Goal: Transaction & Acquisition: Purchase product/service

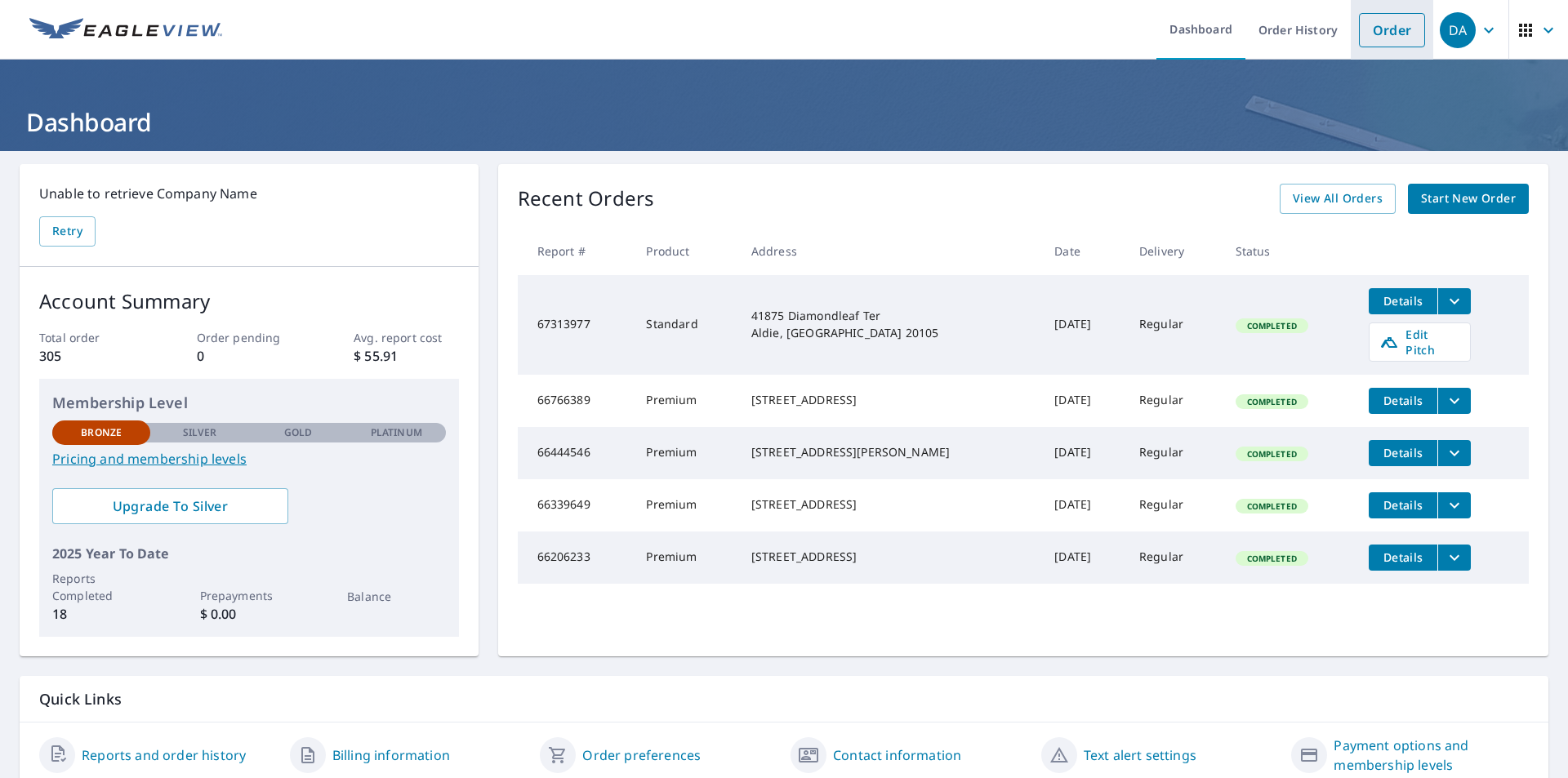
click at [1383, 30] on link "Order" at bounding box center [1392, 30] width 66 height 34
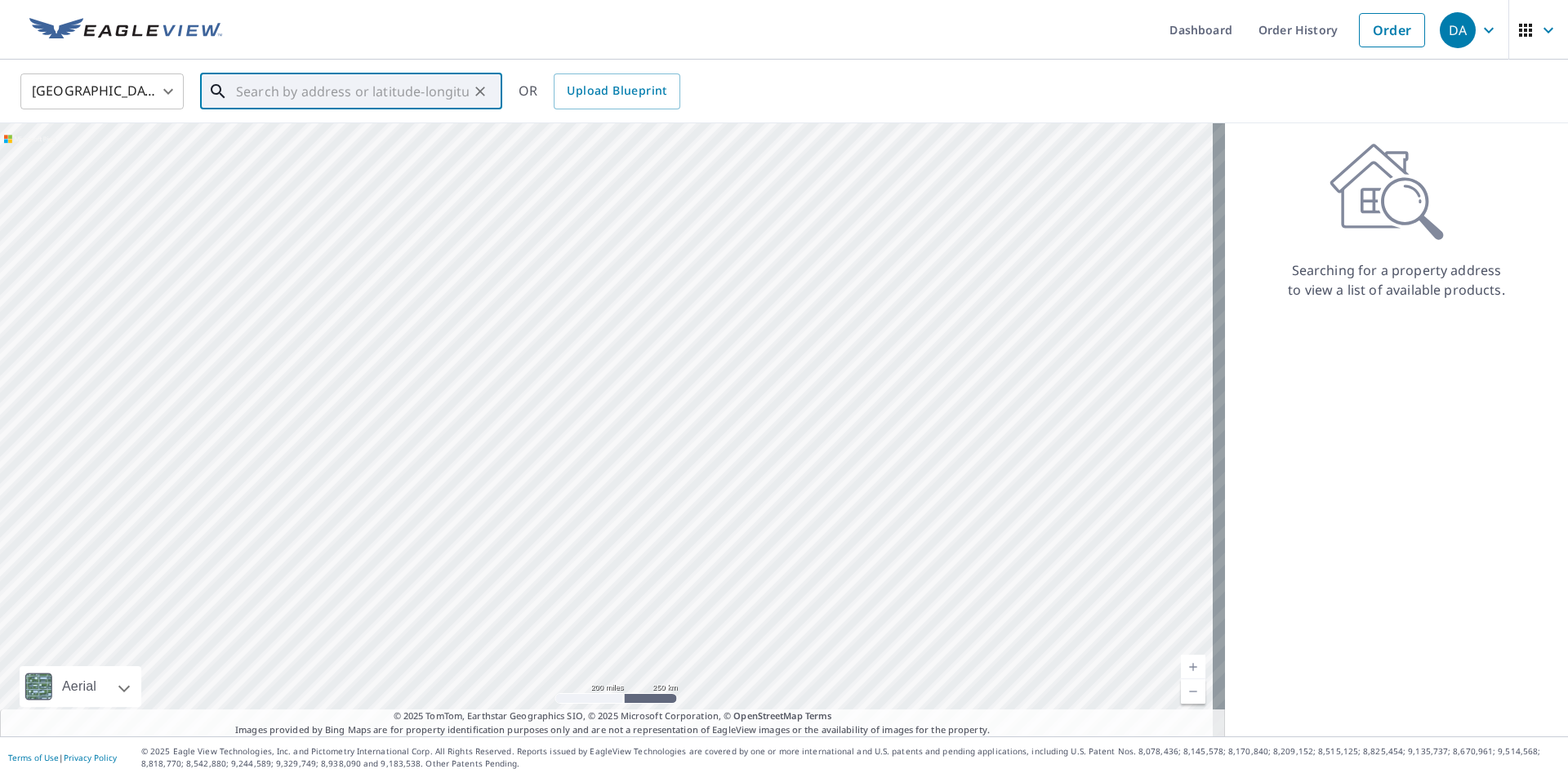
drag, startPoint x: 240, startPoint y: 89, endPoint x: 276, endPoint y: 63, distance: 44.4
click at [244, 85] on input "text" at bounding box center [353, 91] width 233 height 46
click at [325, 134] on span "41875 Diamondleaf Ter" at bounding box center [361, 139] width 256 height 20
type input "41875 Diamondleaf Ter Aldie, VA 20105"
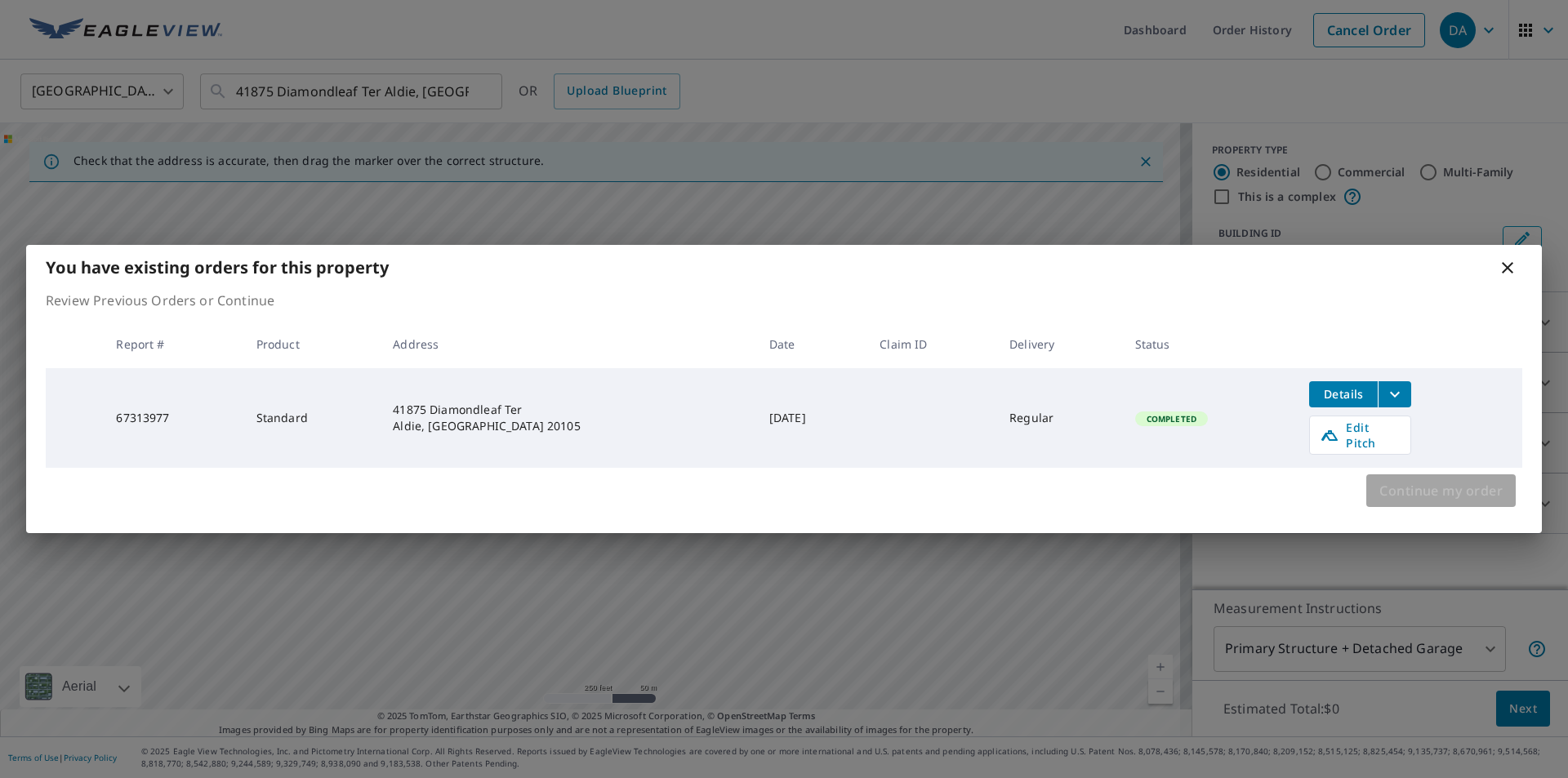
click at [1433, 483] on span "Continue my order" at bounding box center [1441, 491] width 124 height 23
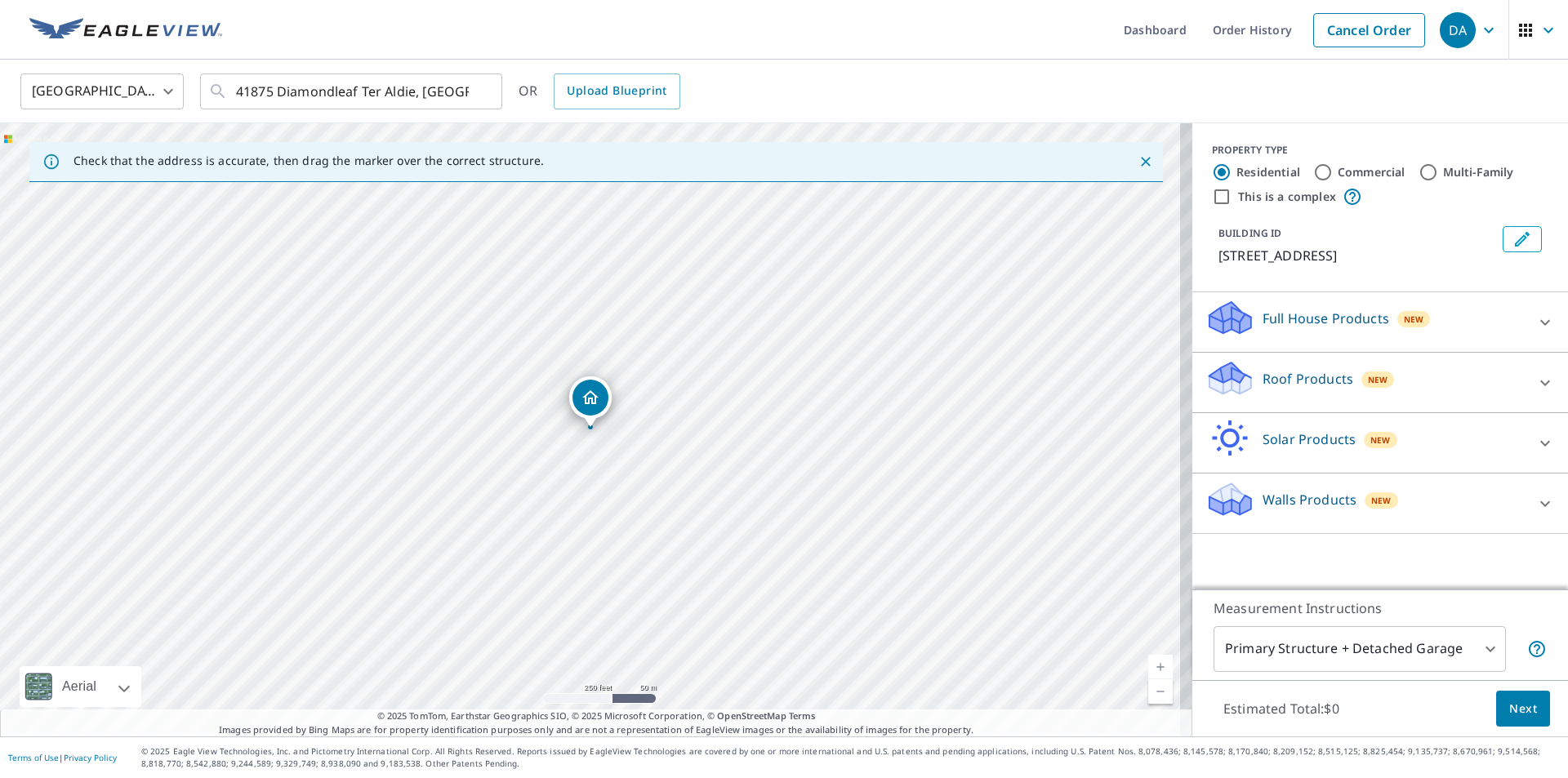
click at [1219, 378] on icon at bounding box center [1228, 372] width 36 height 21
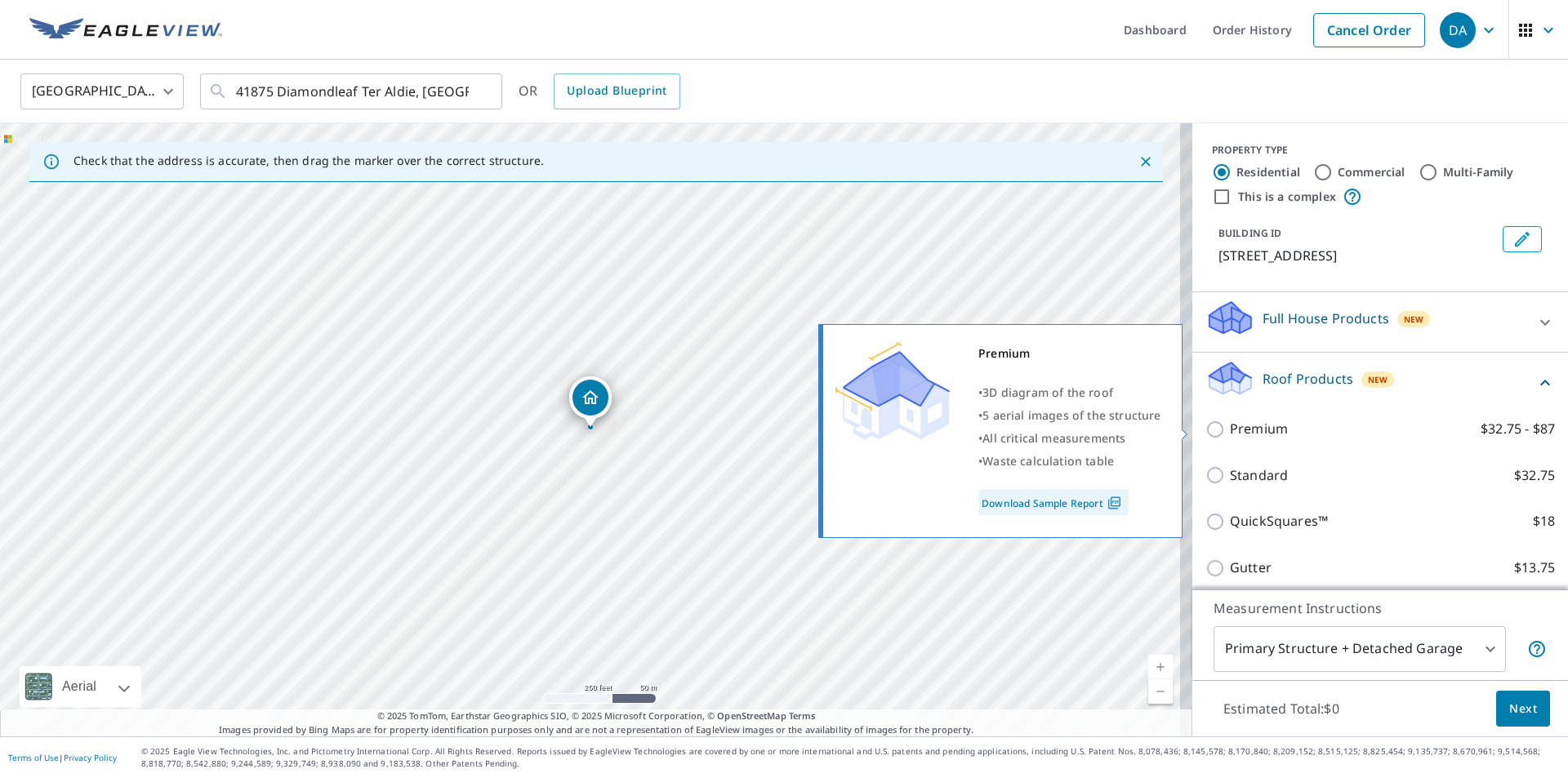
click at [1205, 429] on input "Premium $32.75 - $87" at bounding box center [1217, 430] width 24 height 20
checkbox input "true"
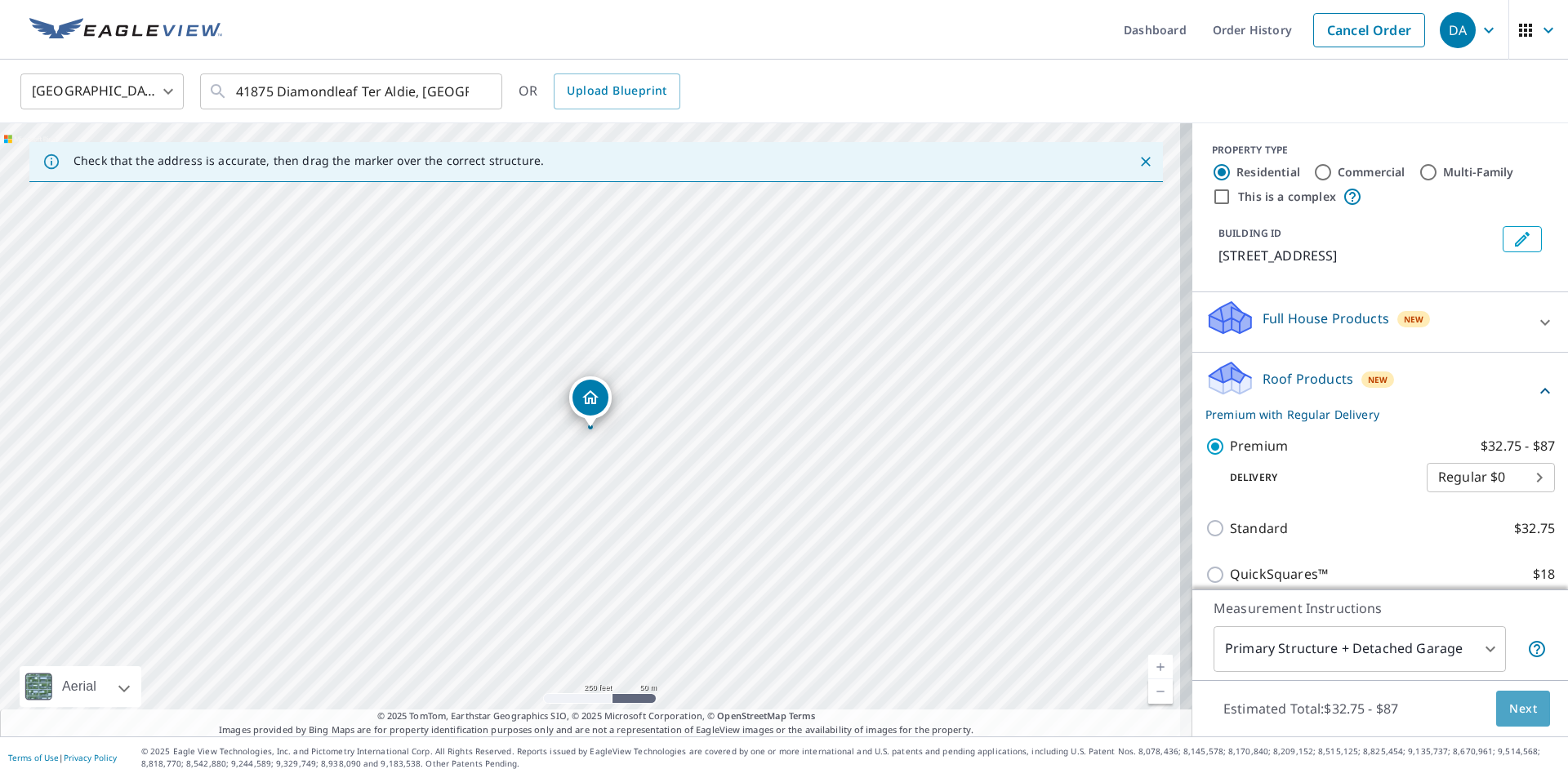
click at [1514, 703] on span "Next" at bounding box center [1522, 709] width 28 height 21
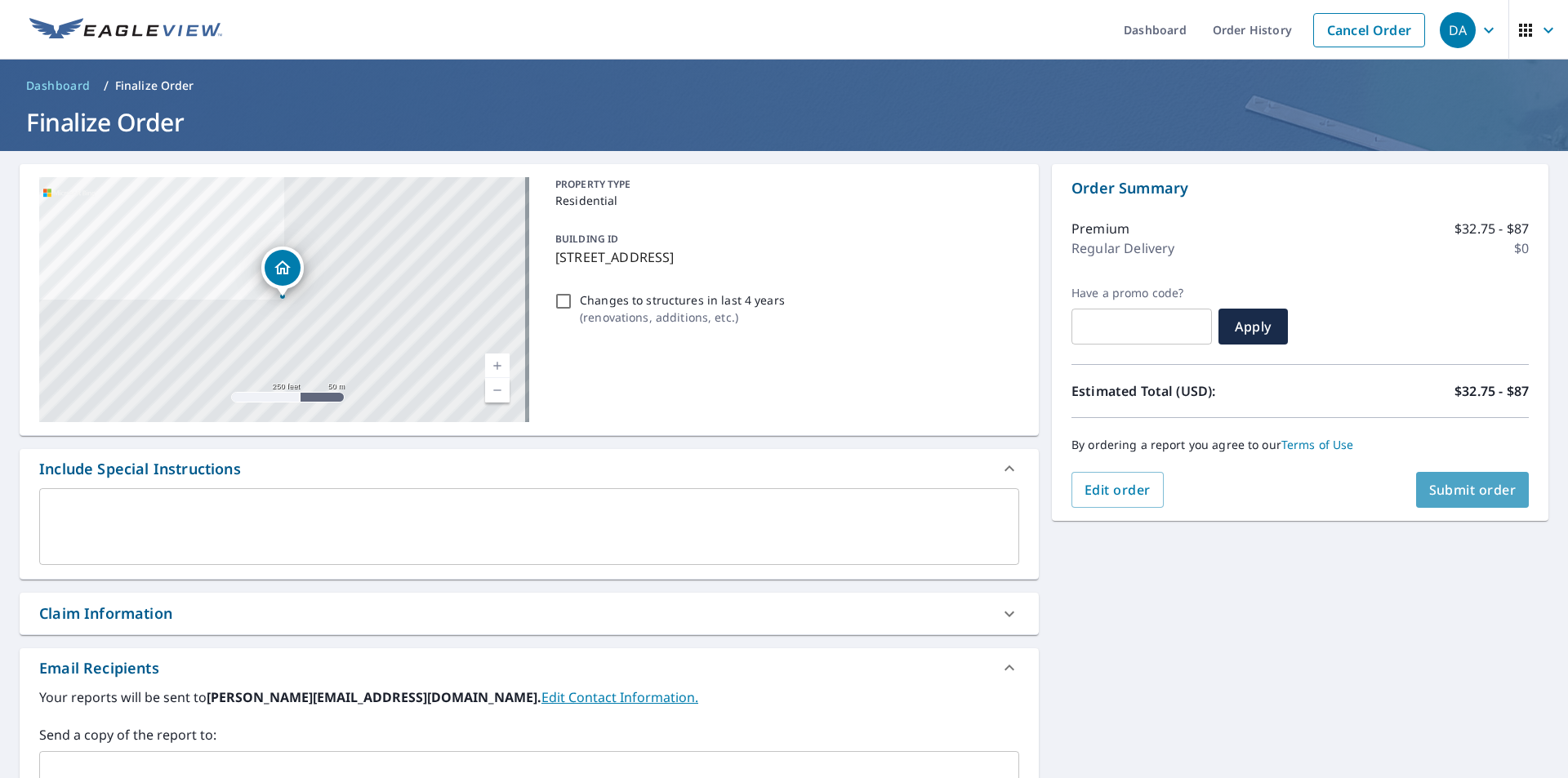
click at [1455, 489] on span "Submit order" at bounding box center [1473, 490] width 88 height 18
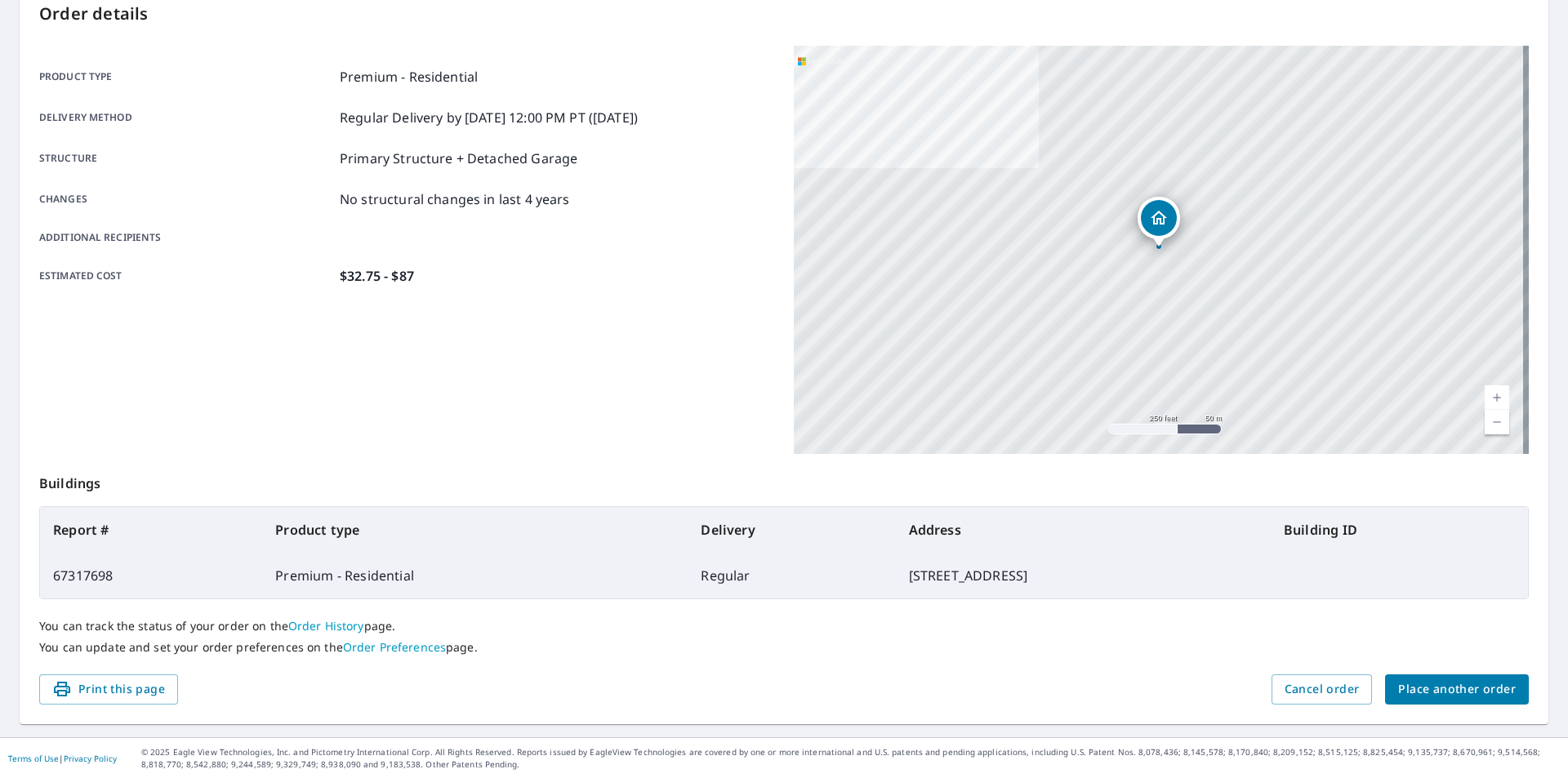
scroll to position [183, 0]
